Goal: Task Accomplishment & Management: Use online tool/utility

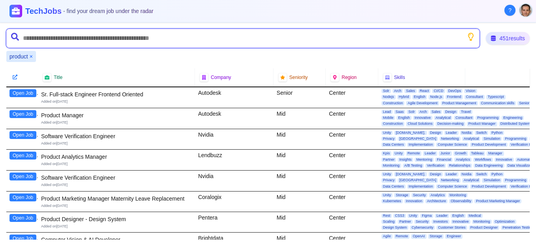
click at [128, 32] on input "text" at bounding box center [242, 38] width 473 height 19
type input "*******"
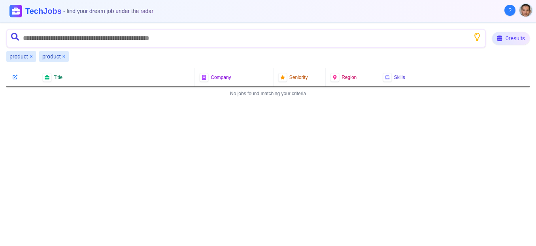
click at [63, 55] on button "×" at bounding box center [63, 57] width 3 height 8
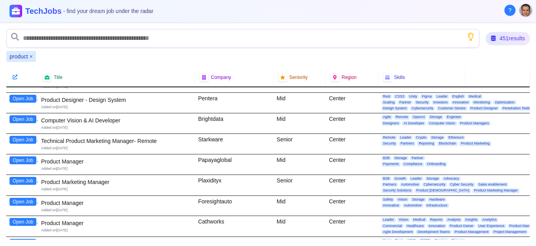
scroll to position [132, 0]
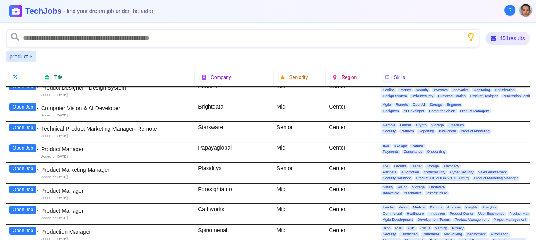
click at [19, 187] on button "Open Job" at bounding box center [22, 190] width 27 height 8
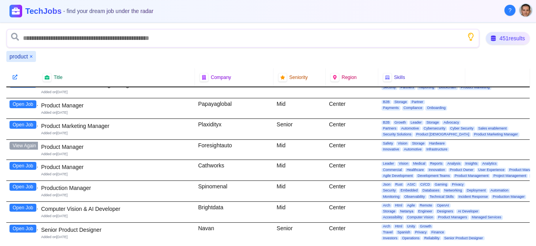
click at [27, 165] on button "Open Job" at bounding box center [22, 166] width 27 height 8
click at [17, 185] on button "Open Job" at bounding box center [22, 187] width 27 height 8
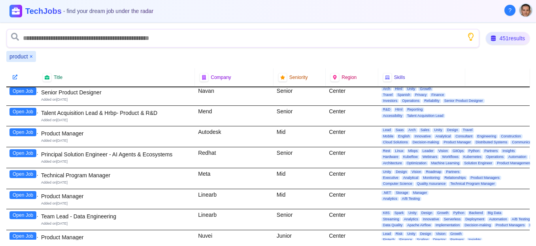
scroll to position [351, 0]
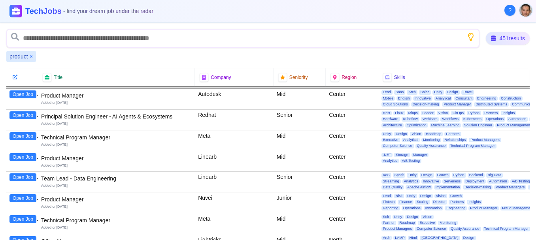
click at [18, 153] on button "Open Job" at bounding box center [22, 157] width 27 height 8
click at [28, 197] on button "Open Job" at bounding box center [22, 198] width 27 height 8
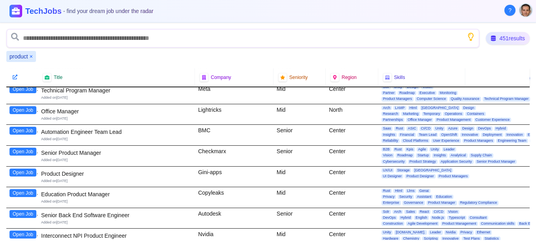
scroll to position [483, 0]
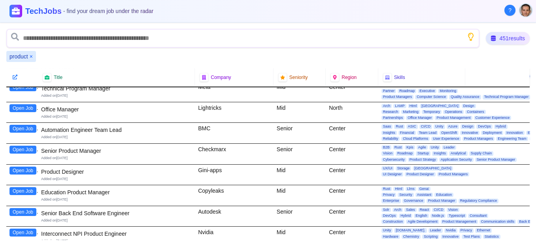
click at [21, 187] on button "Open Job" at bounding box center [22, 191] width 27 height 8
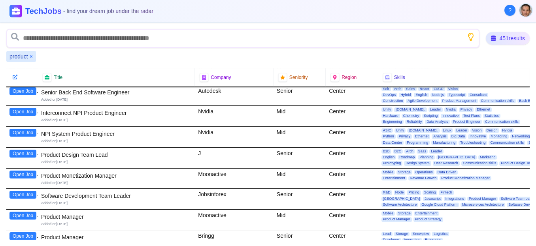
scroll to position [615, 0]
